Goal: Communication & Community: Answer question/provide support

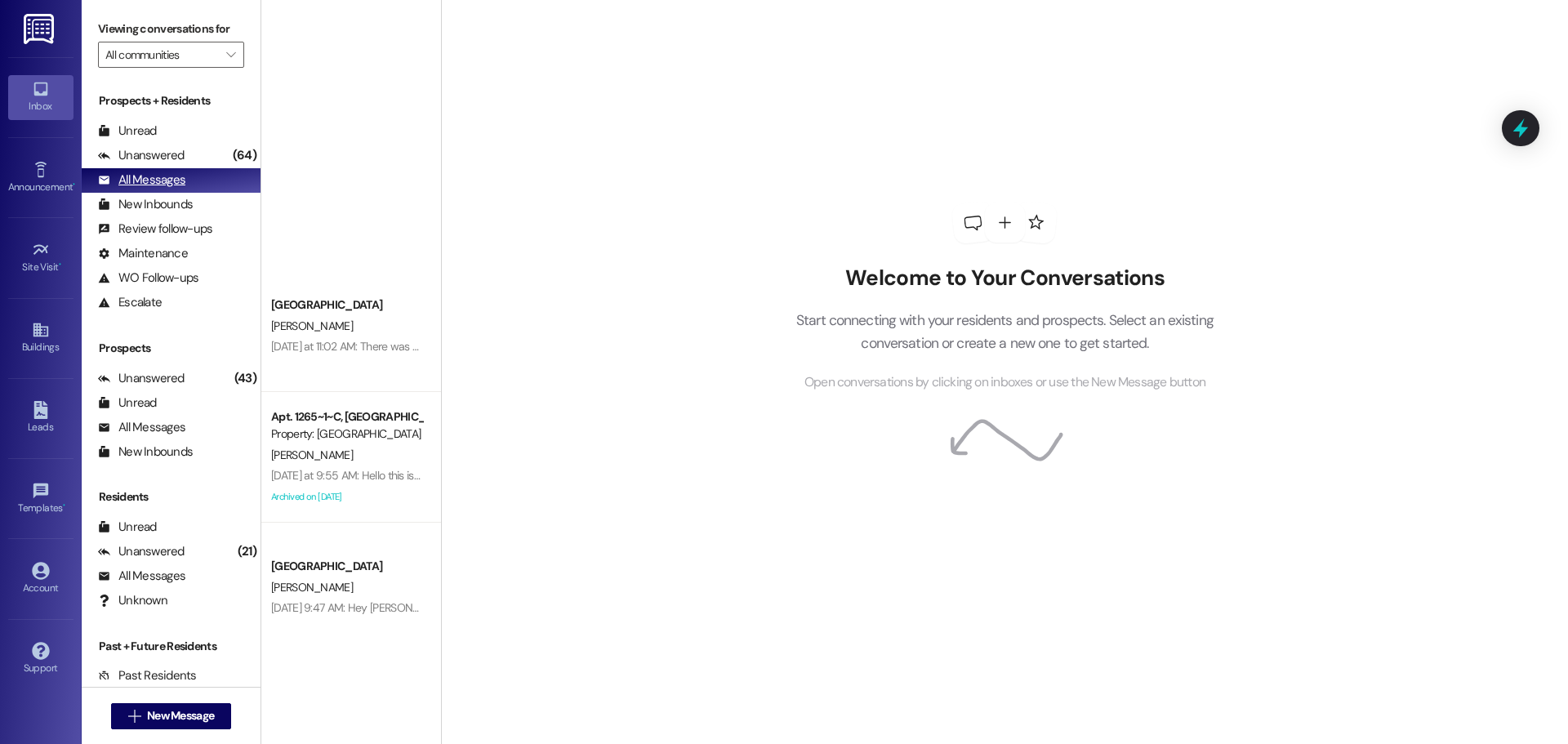
scroll to position [572, 0]
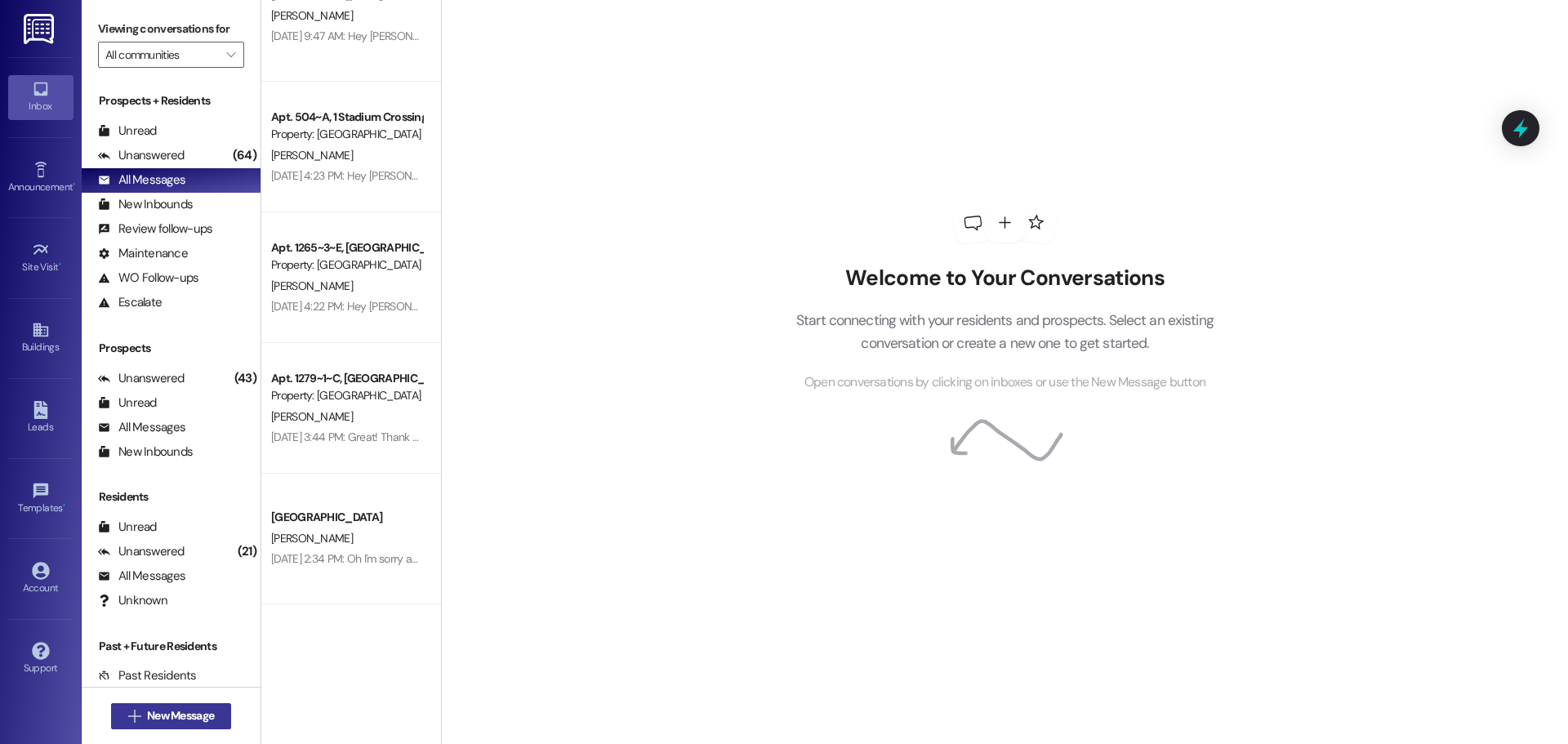
click at [195, 706] on button " New Message" at bounding box center [171, 717] width 121 height 26
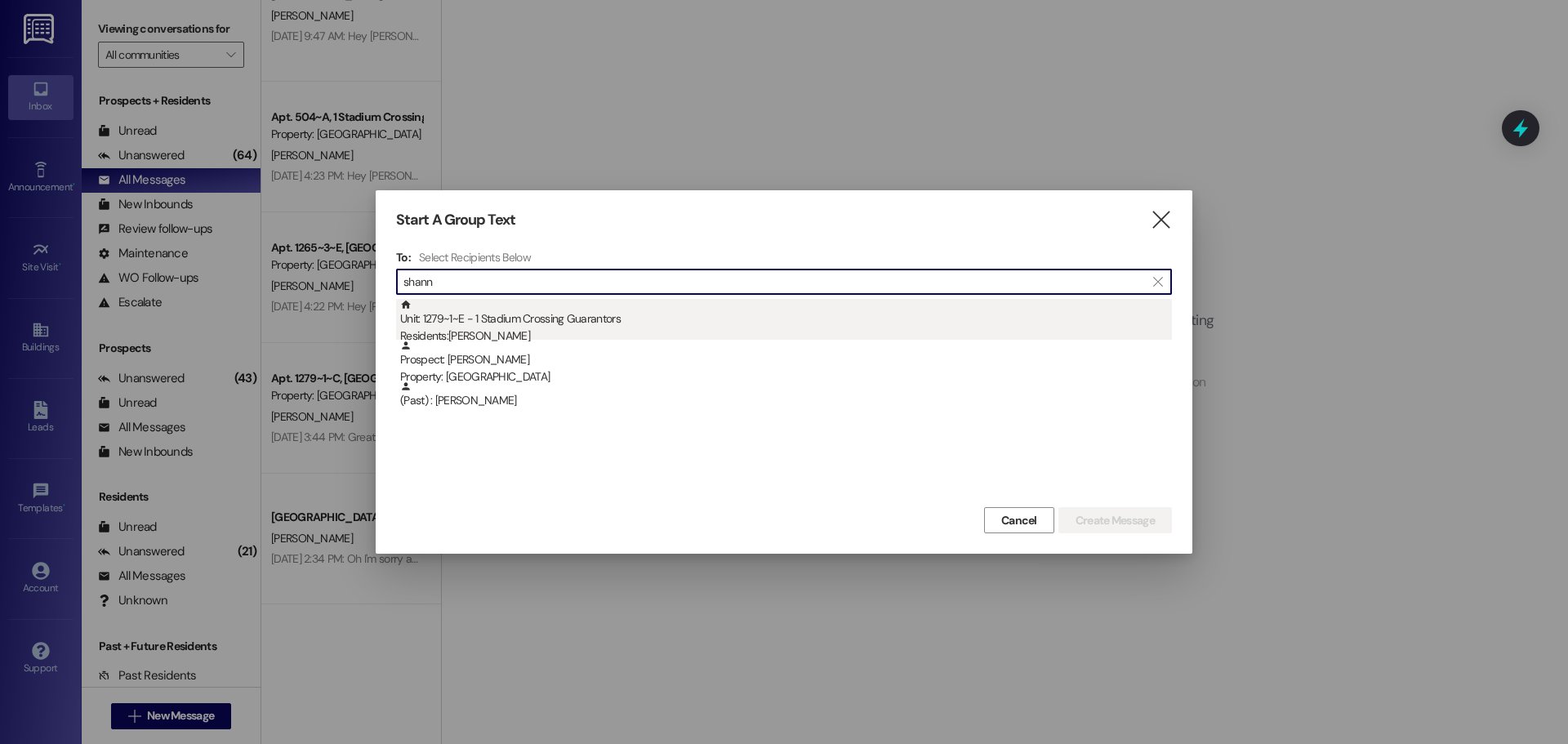
type input "shann"
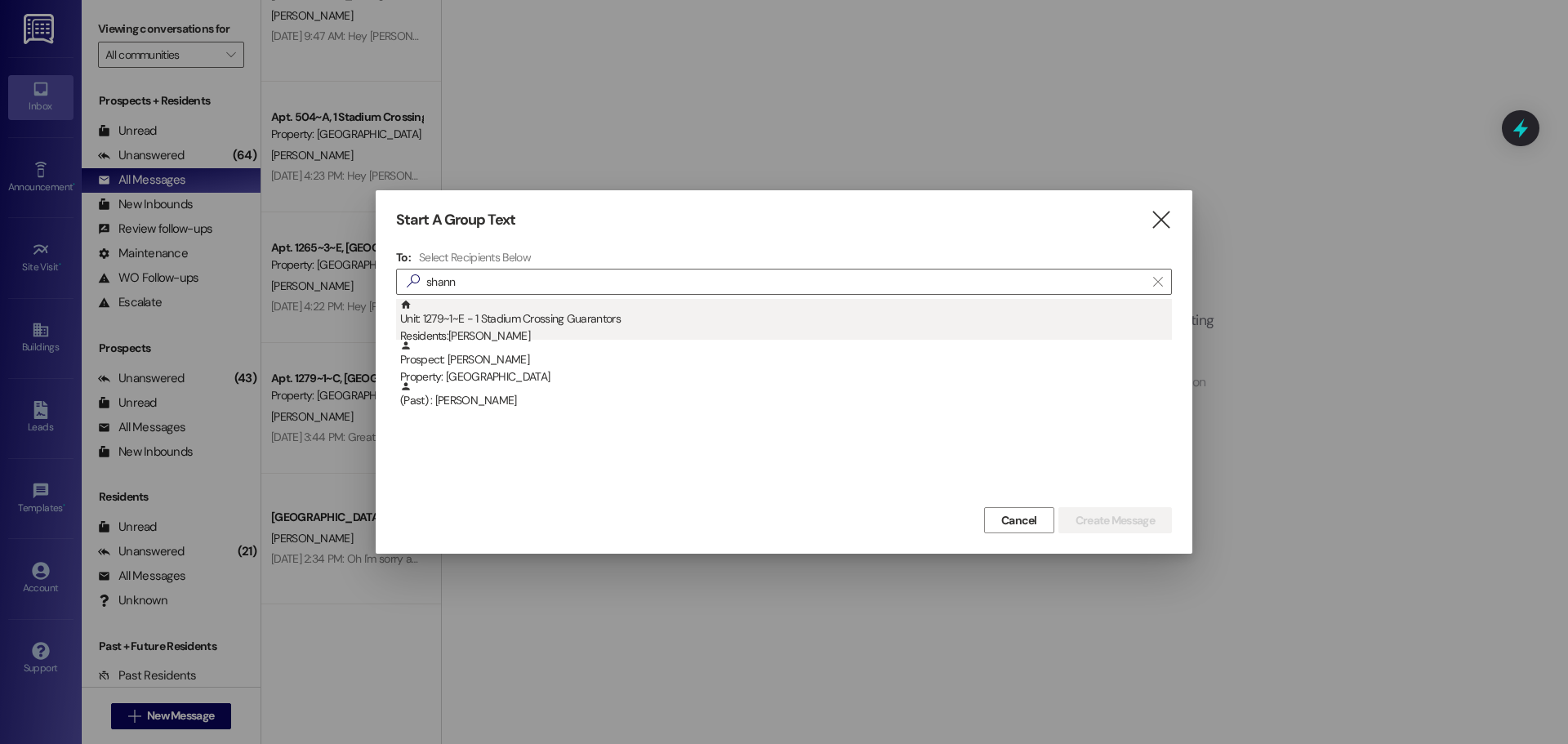
click at [539, 307] on div "Unit: 1279~1~E - 1 Stadium Crossing Guarantors Residents: [PERSON_NAME]" at bounding box center [785, 322] width 772 height 46
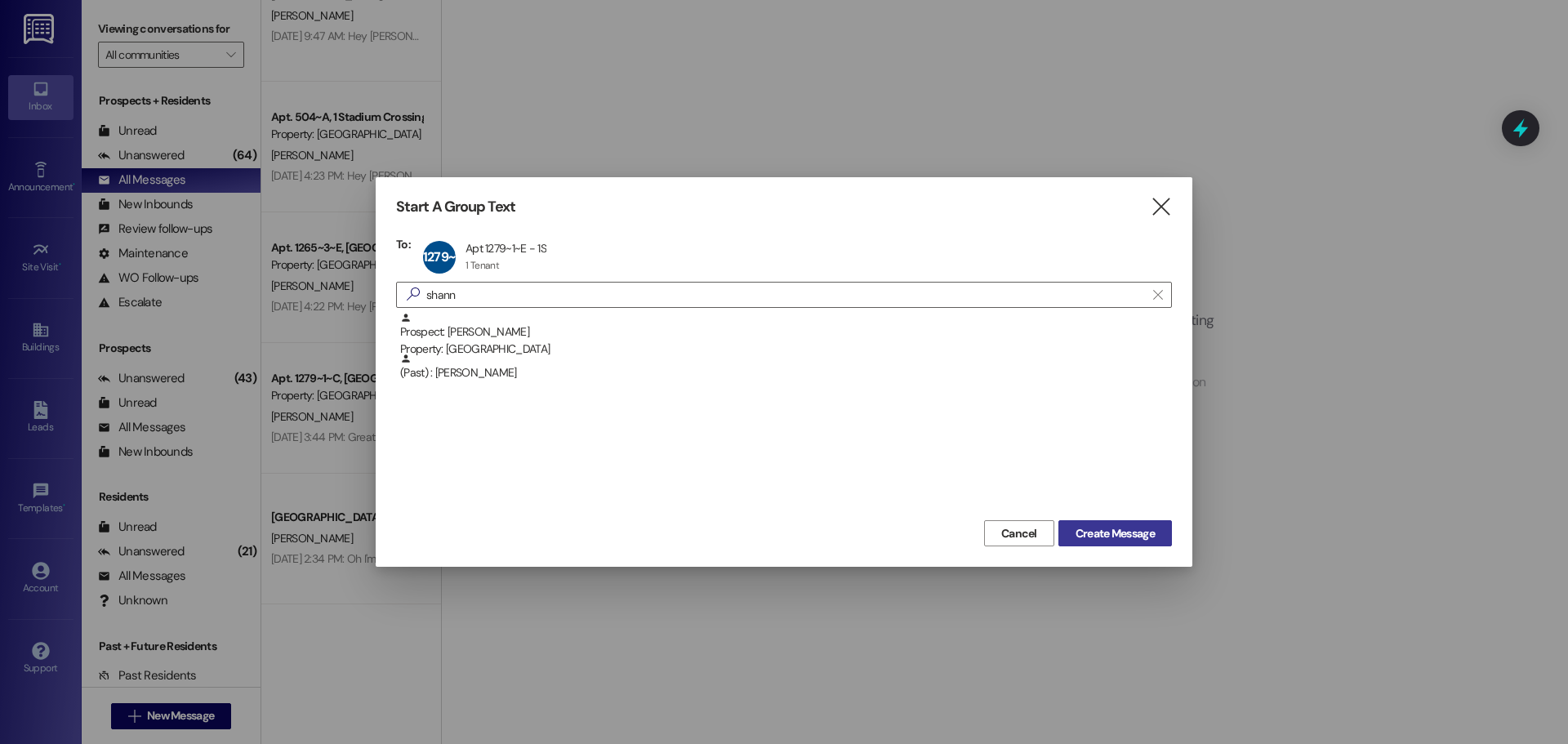
click at [1141, 525] on span "Create Message" at bounding box center [1116, 534] width 79 height 17
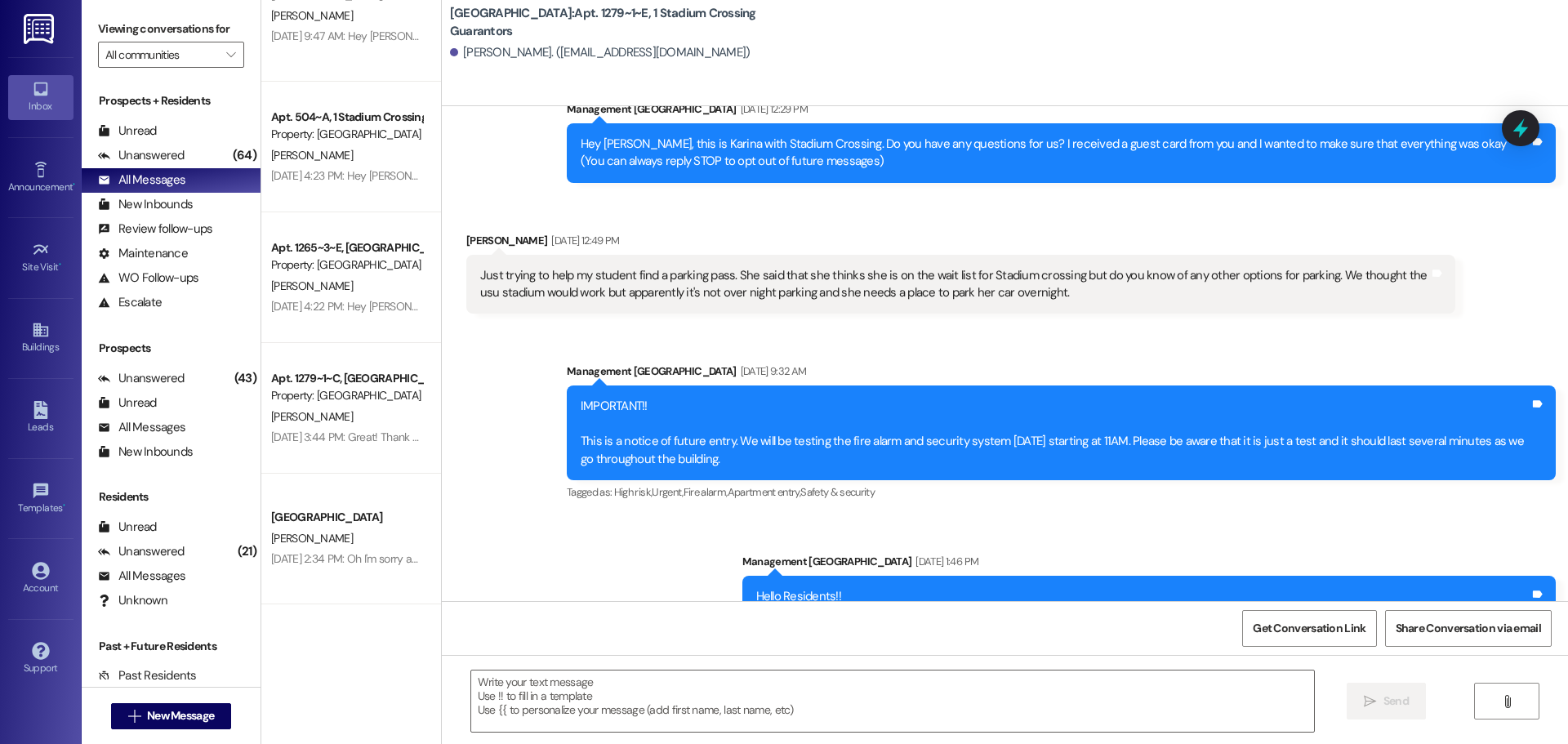
scroll to position [241, 0]
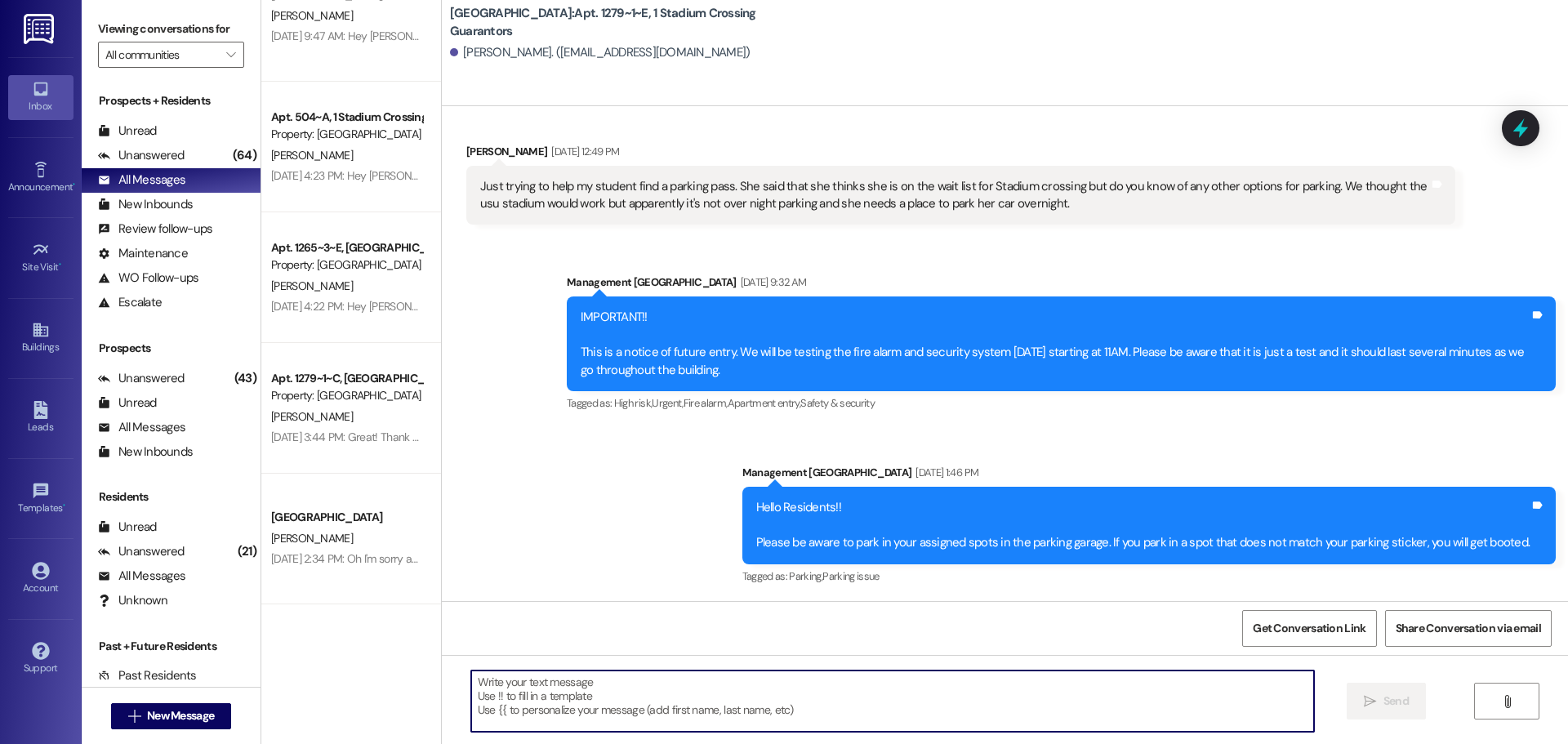
click at [661, 701] on textarea at bounding box center [893, 700] width 843 height 61
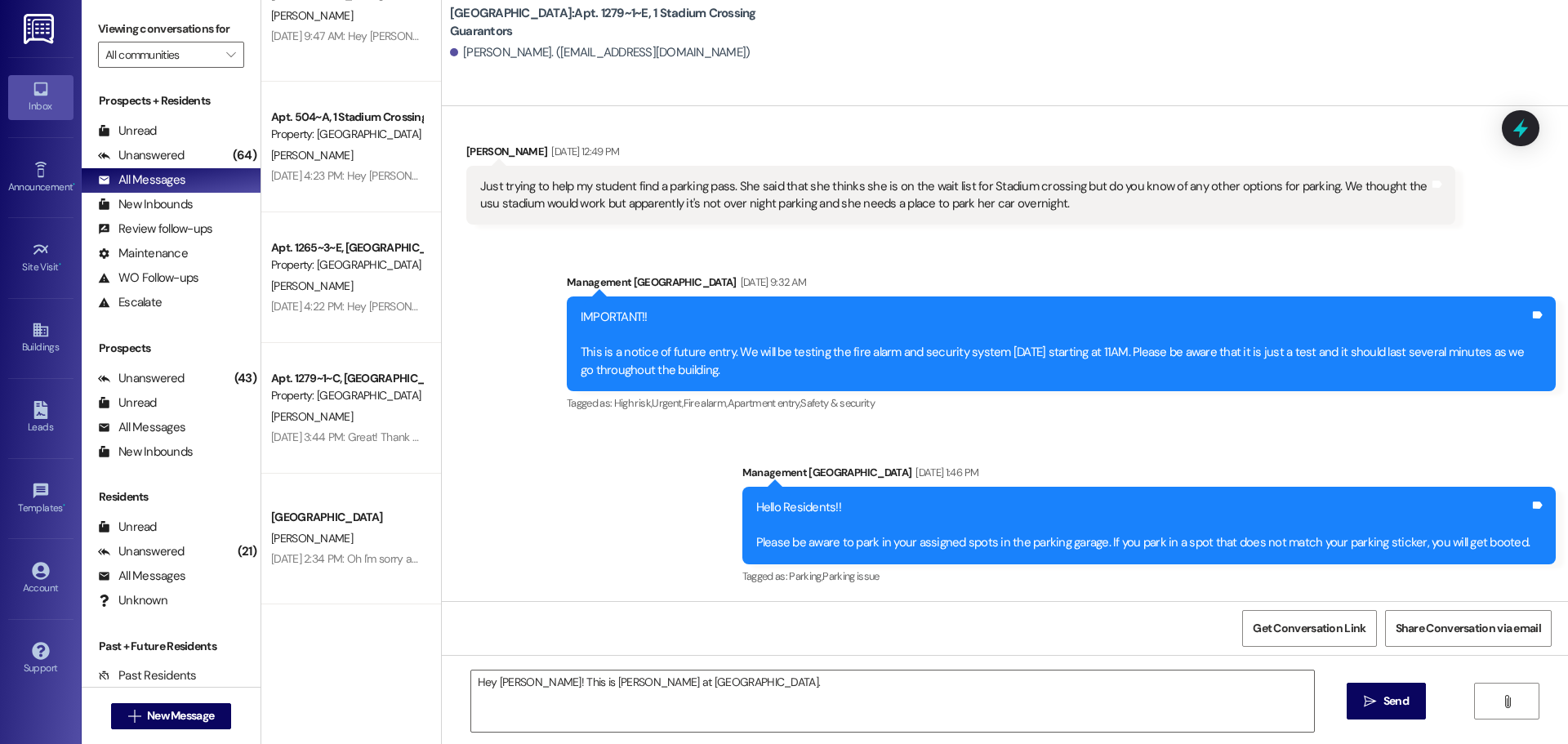
drag, startPoint x: 764, startPoint y: 681, endPoint x: 805, endPoint y: 666, distance: 43.7
click at [764, 681] on textarea "Hey [PERSON_NAME]! This is [PERSON_NAME] at [GEOGRAPHIC_DATA]." at bounding box center [893, 700] width 843 height 61
click at [958, 685] on textarea "Hey [PERSON_NAME]! This is [PERSON_NAME] at [GEOGRAPHIC_DATA]. I just sent you …" at bounding box center [893, 700] width 843 height 61
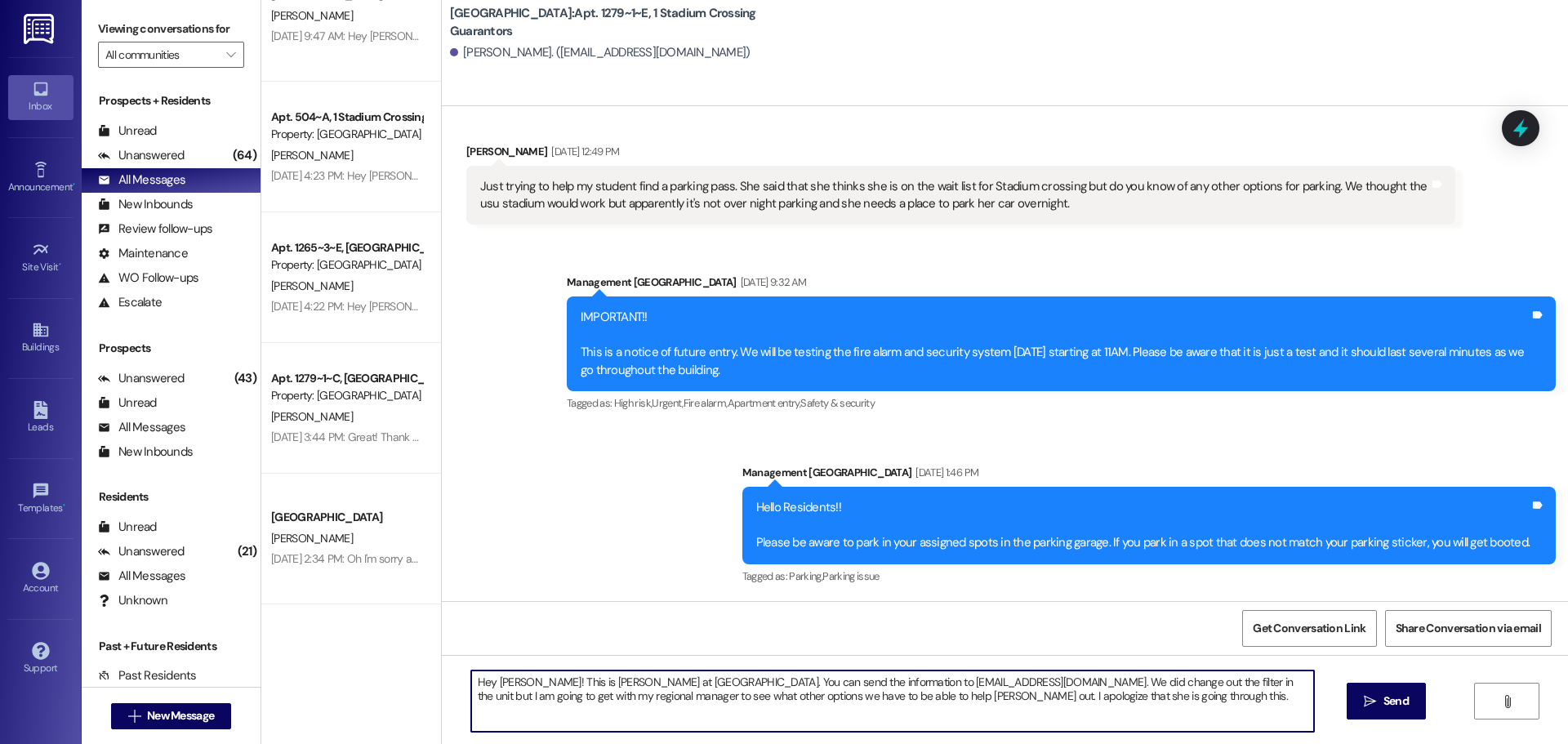
click at [690, 677] on textarea "Hey [PERSON_NAME]! This is [PERSON_NAME] at [GEOGRAPHIC_DATA]. You can send the…" at bounding box center [893, 700] width 843 height 61
click at [888, 678] on textarea "Hey [PERSON_NAME]! This is [PERSON_NAME] at [GEOGRAPHIC_DATA]. I just got your …" at bounding box center [893, 700] width 843 height 61
type textarea "Hey [PERSON_NAME]! This is [PERSON_NAME] at [GEOGRAPHIC_DATA]. I just got your …"
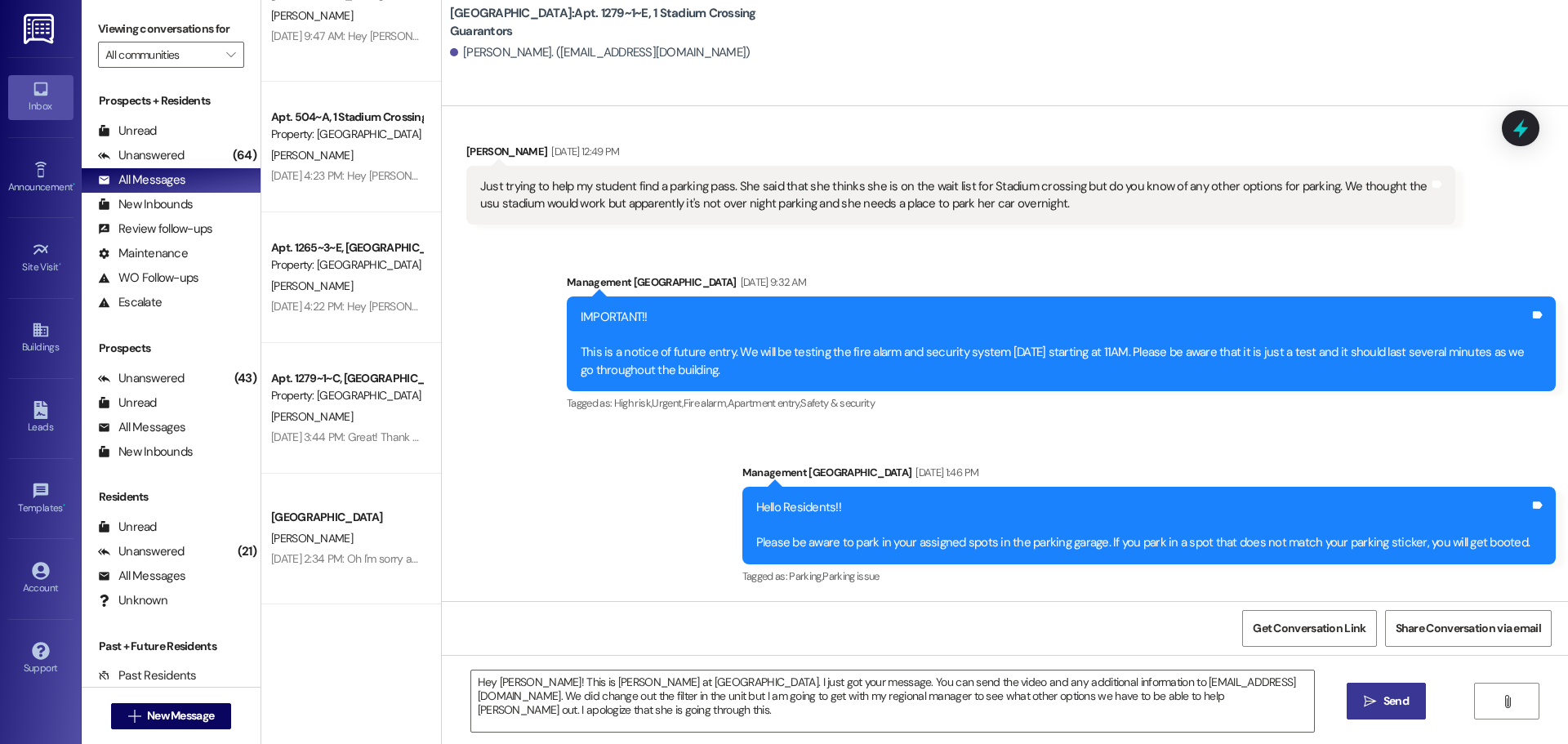
click at [1381, 701] on span "Send" at bounding box center [1396, 701] width 32 height 17
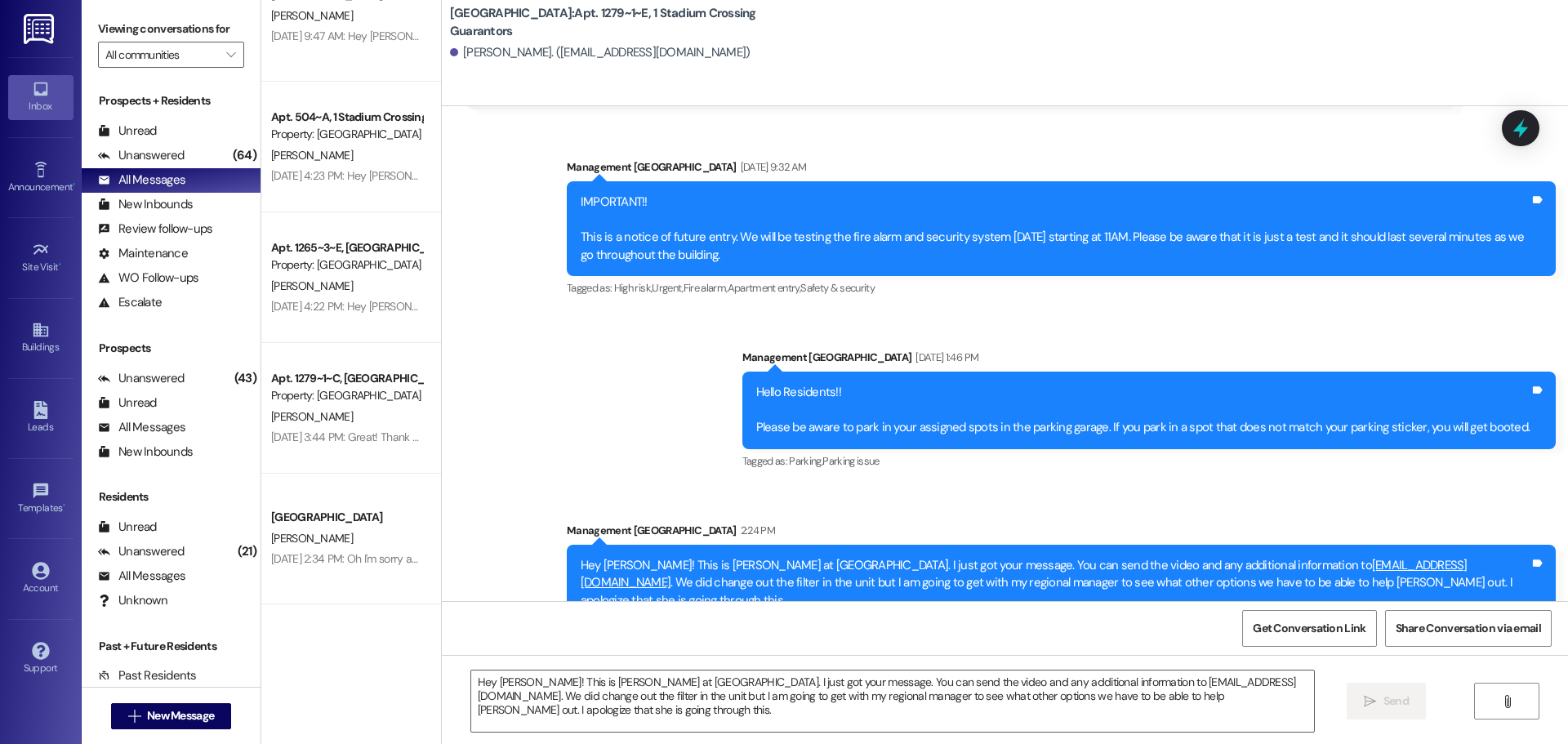
scroll to position [372, 0]
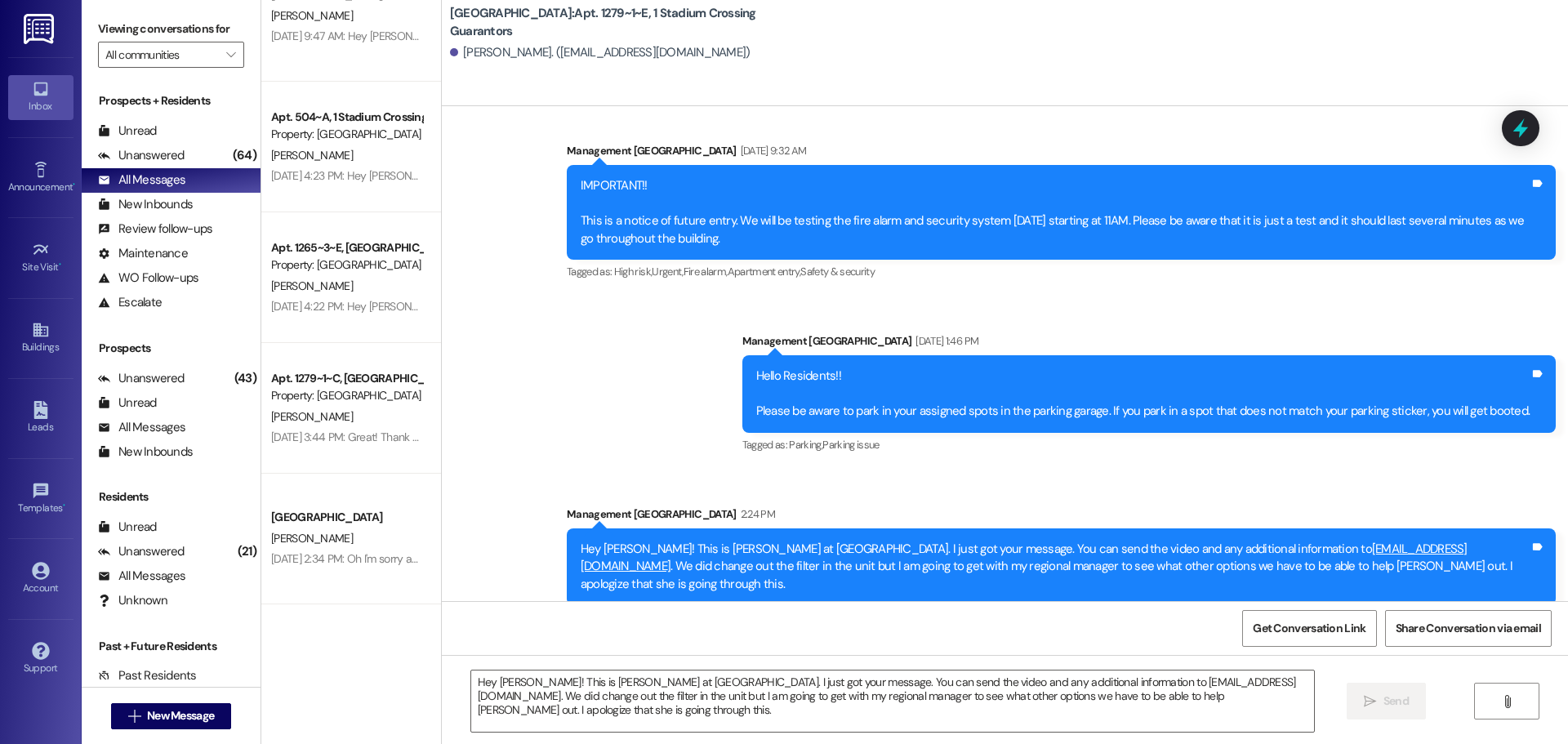
click at [1323, 147] on div "Management [GEOGRAPHIC_DATA] [DATE] 9:32 AM" at bounding box center [1062, 154] width 990 height 23
